Goal: Find specific page/section: Find specific page/section

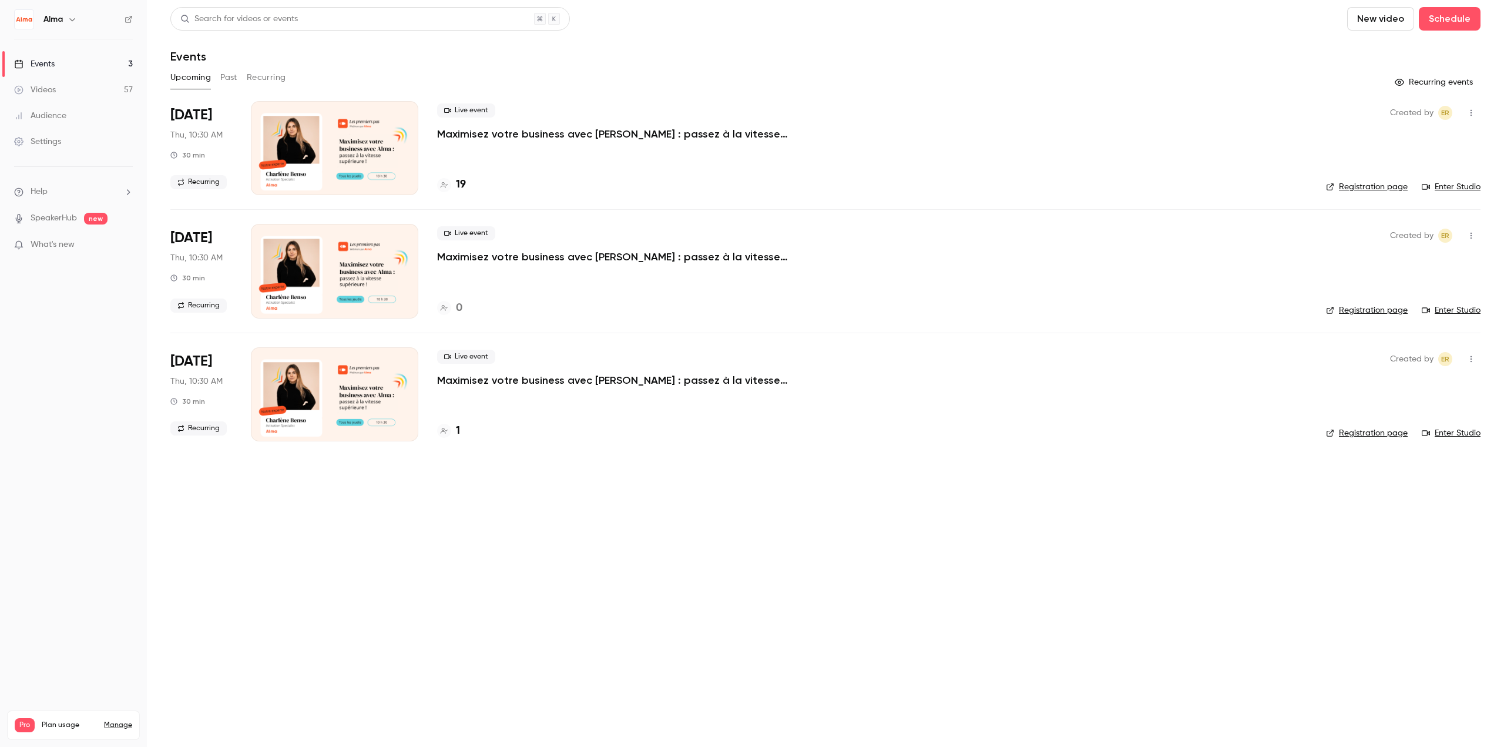
click at [225, 74] on button "Past" at bounding box center [228, 77] width 17 height 19
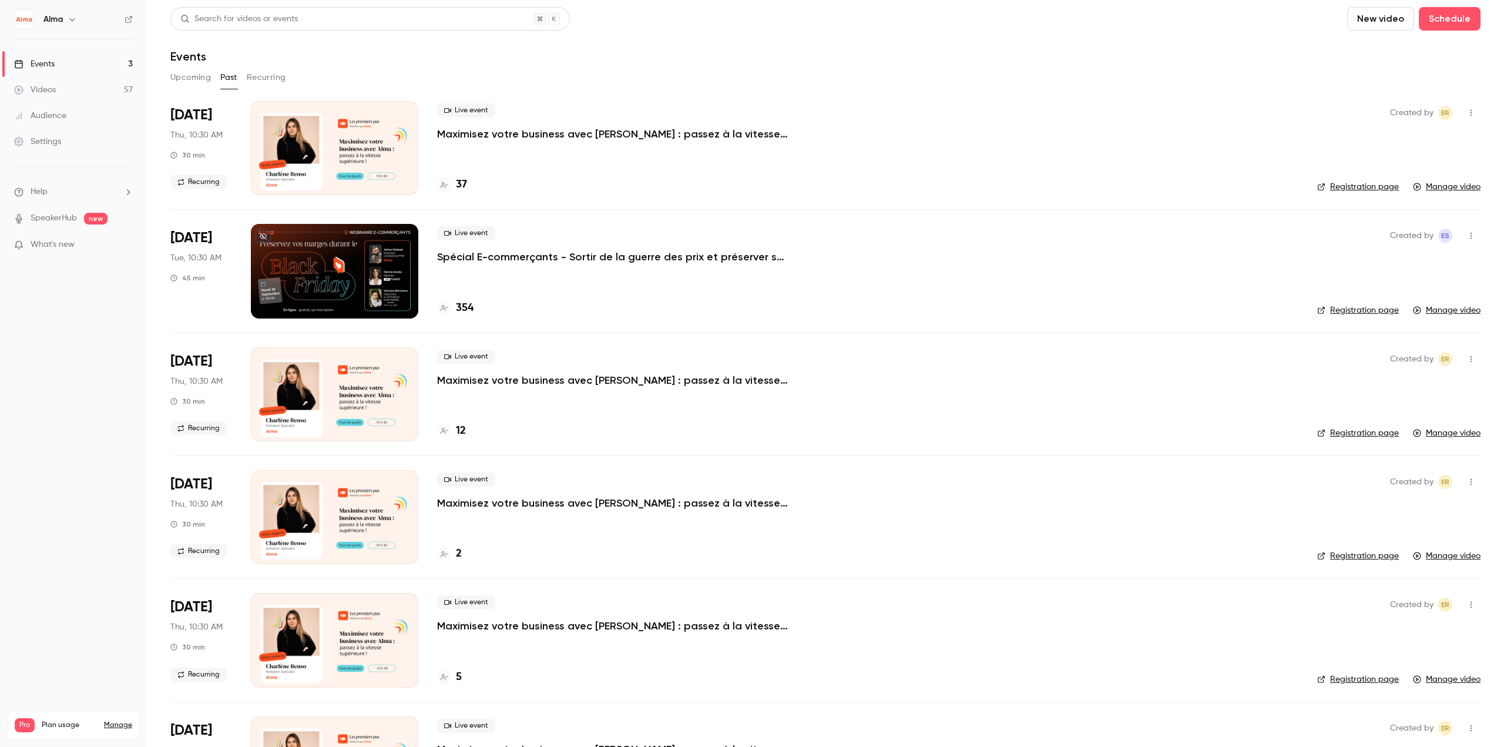
click at [544, 308] on div "354" at bounding box center [867, 308] width 861 height 16
click at [462, 305] on h4 "354" at bounding box center [465, 308] width 18 height 16
